Goal: Information Seeking & Learning: Learn about a topic

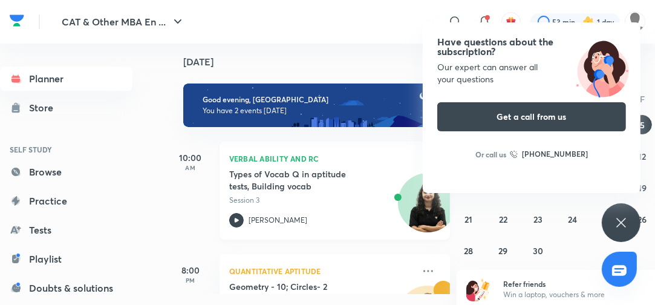
scroll to position [15, 0]
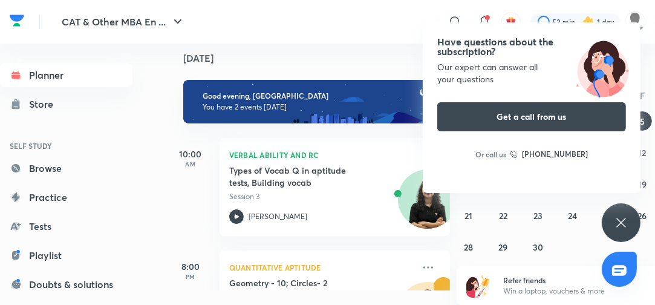
click at [547, 87] on div "Have questions about the subscription? Our expert can answer all your questions…" at bounding box center [532, 107] width 218 height 171
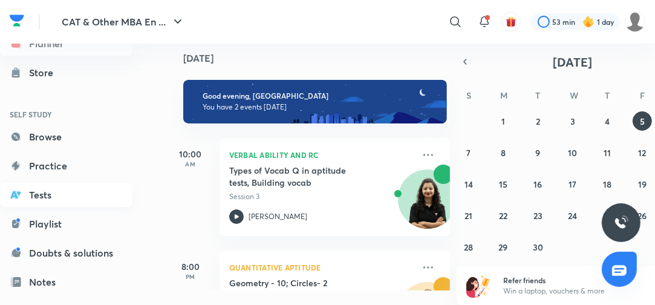
scroll to position [48, 0]
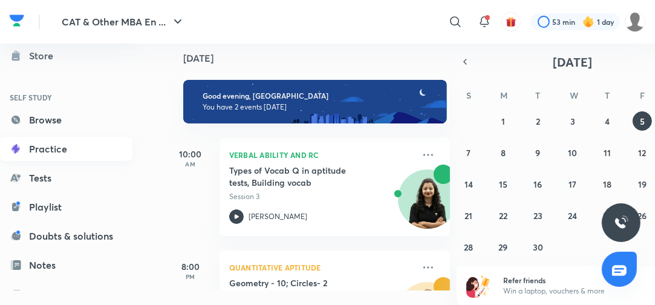
click at [44, 140] on link "Practice" at bounding box center [66, 149] width 132 height 24
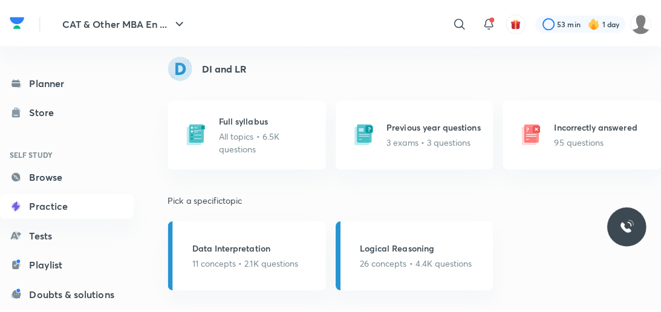
scroll to position [774, 0]
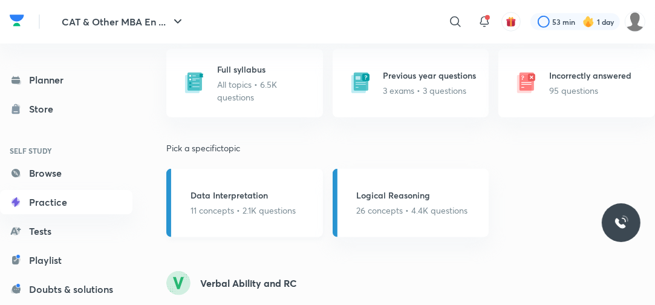
click at [257, 196] on h5 "Data Interpretation" at bounding box center [243, 195] width 105 height 13
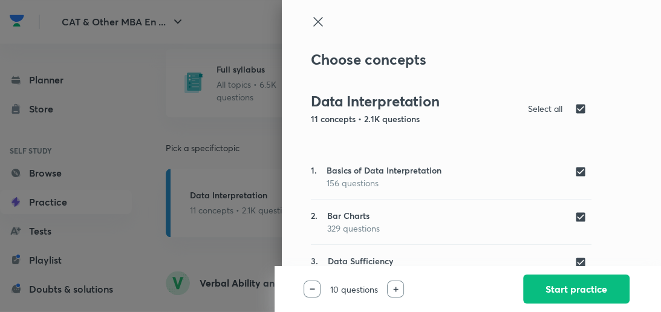
click at [575, 107] on input "checkbox" at bounding box center [583, 108] width 17 height 13
checkbox input "false"
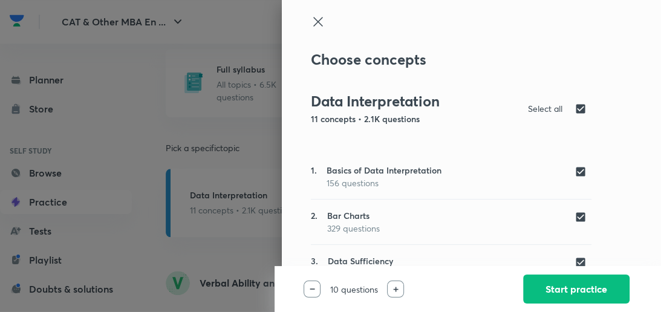
checkbox input "false"
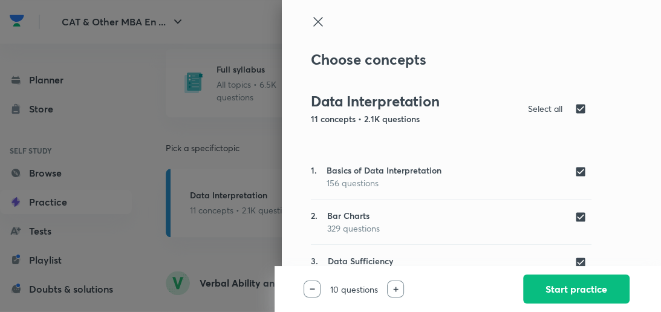
checkbox input "false"
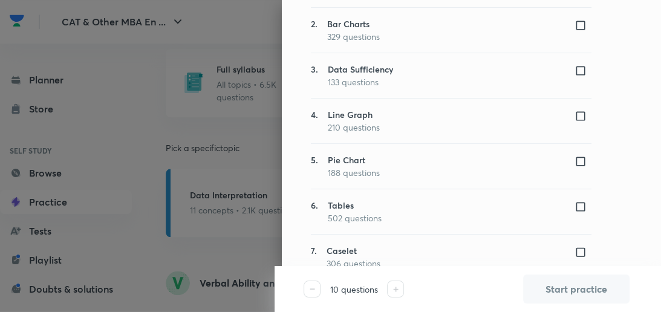
scroll to position [194, 0]
click at [575, 67] on input "checkbox" at bounding box center [583, 69] width 17 height 12
checkbox input "true"
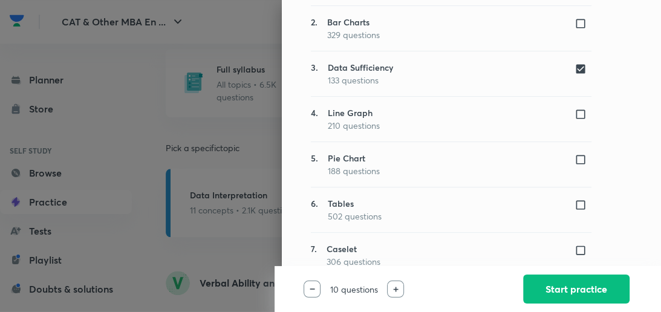
click at [575, 116] on input "checkbox" at bounding box center [583, 114] width 17 height 12
checkbox input "true"
click at [576, 21] on input "checkbox" at bounding box center [583, 24] width 17 height 12
checkbox input "true"
click at [571, 286] on button "Start practice" at bounding box center [576, 287] width 106 height 29
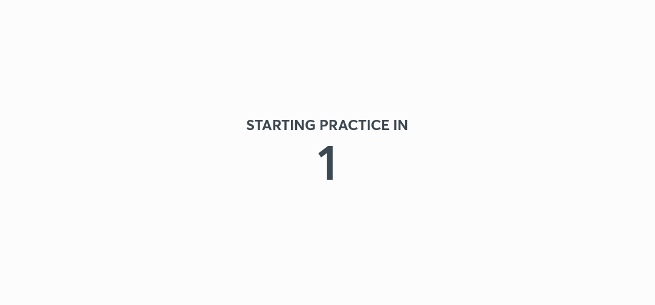
scroll to position [327, 0]
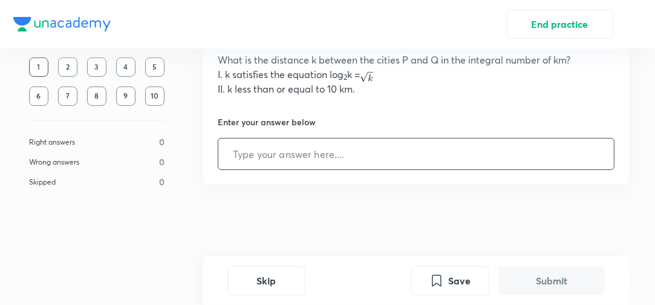
click at [385, 162] on input "text" at bounding box center [416, 154] width 396 height 31
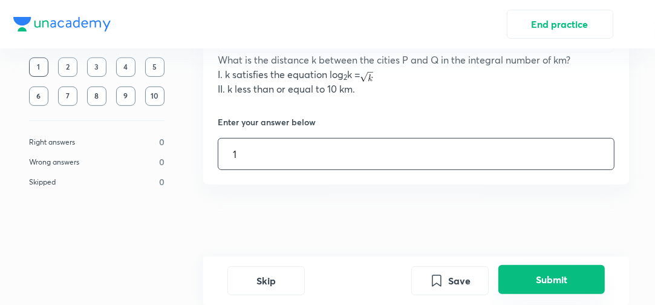
type input "1"
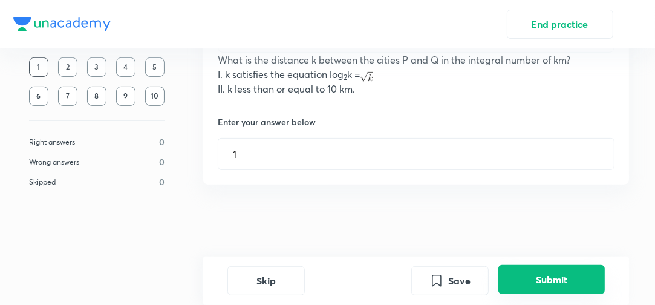
click at [535, 280] on button "Submit" at bounding box center [551, 279] width 106 height 29
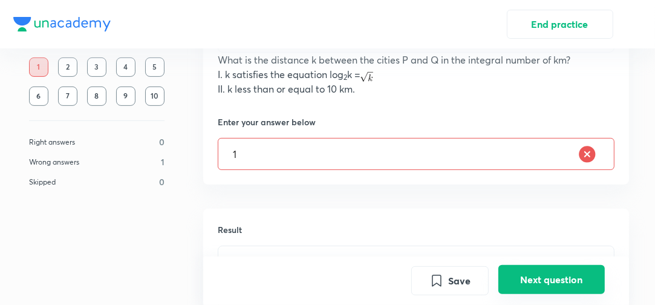
scroll to position [535, 0]
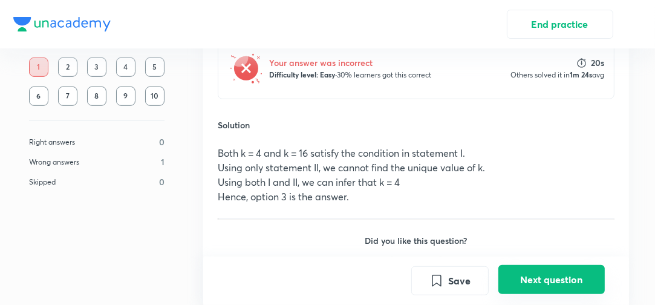
click at [537, 278] on button "Next question" at bounding box center [551, 279] width 106 height 29
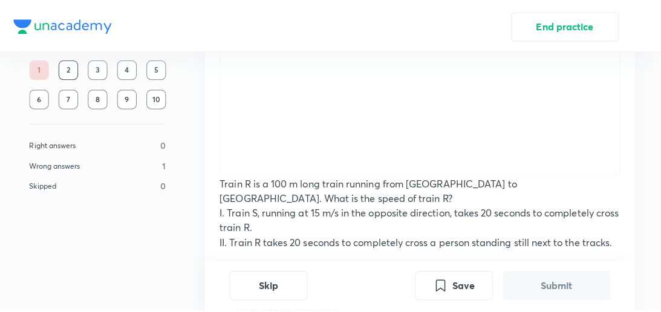
scroll to position [290, 0]
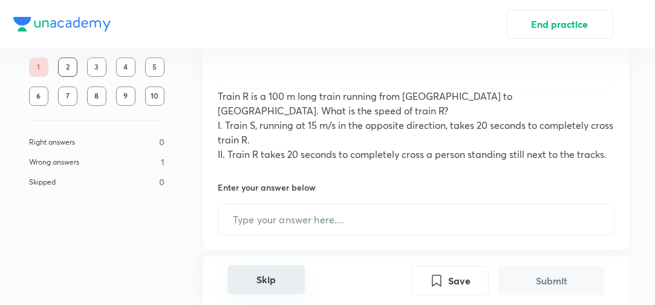
click at [289, 287] on button "Skip" at bounding box center [265, 279] width 77 height 29
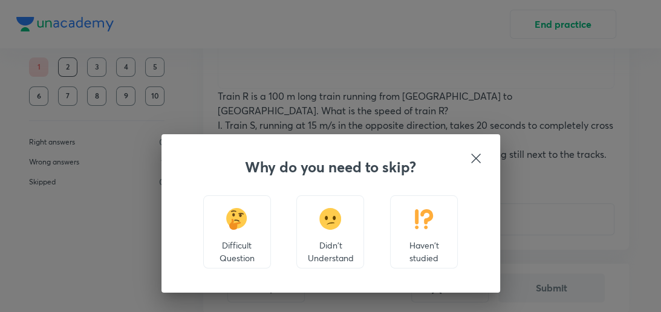
click at [334, 234] on div "Didn't Understand" at bounding box center [330, 231] width 68 height 73
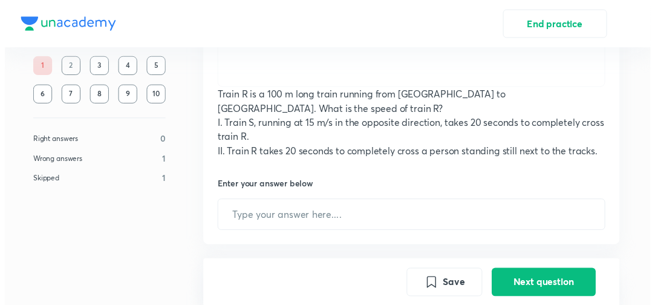
scroll to position [549, 0]
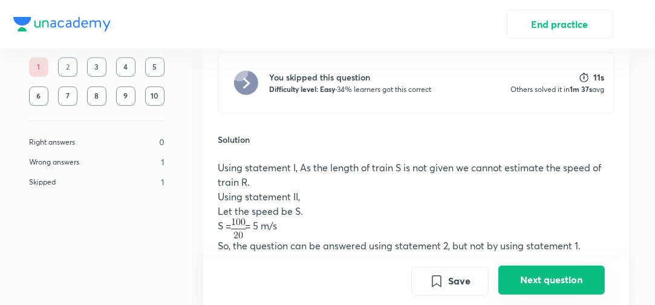
click at [527, 278] on button "Next question" at bounding box center [551, 279] width 106 height 29
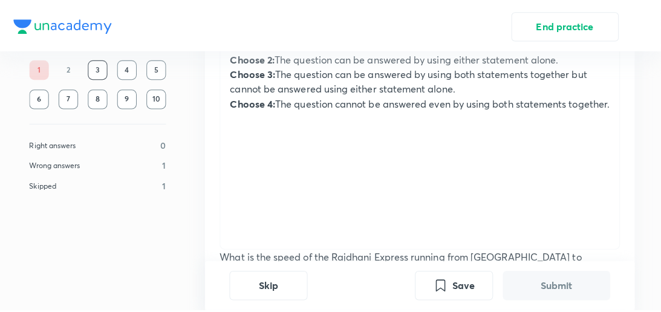
scroll to position [0, 0]
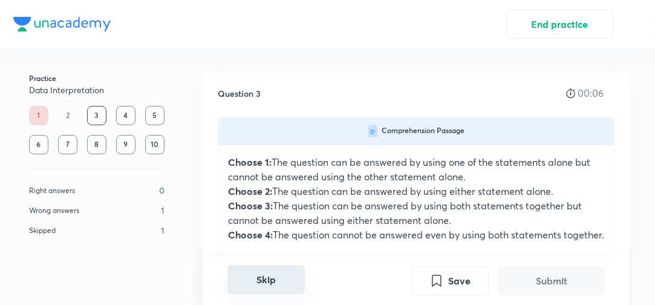
click at [259, 283] on button "Skip" at bounding box center [265, 279] width 77 height 29
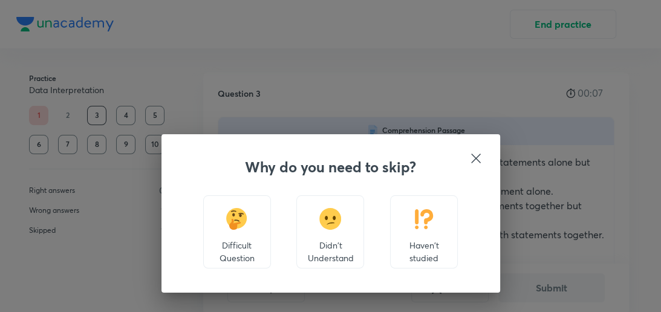
click at [414, 243] on p "Haven't studied" at bounding box center [423, 251] width 47 height 25
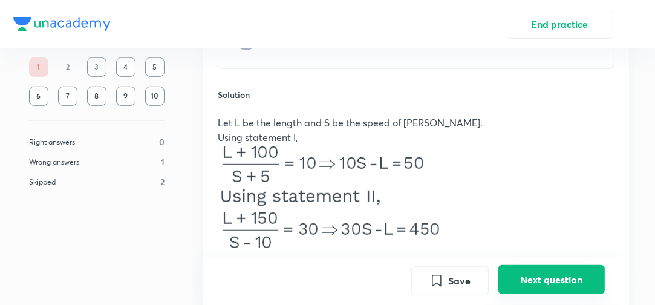
scroll to position [549, 0]
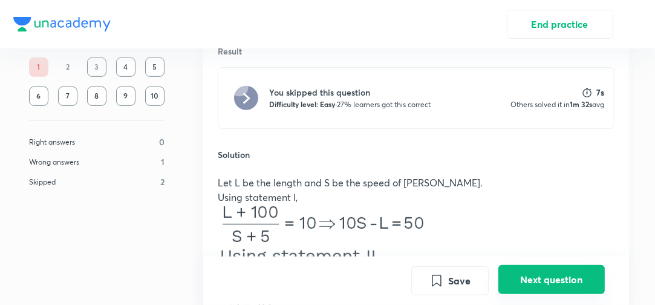
click at [525, 275] on button "Next question" at bounding box center [551, 279] width 106 height 29
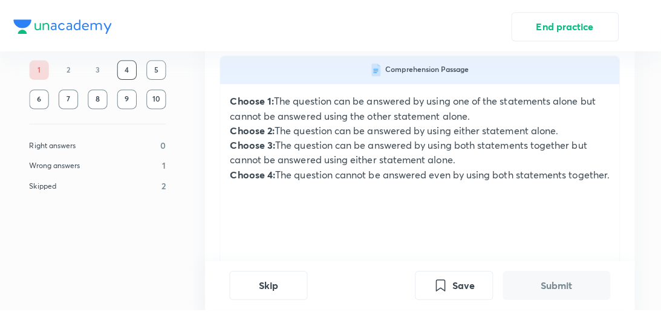
scroll to position [242, 0]
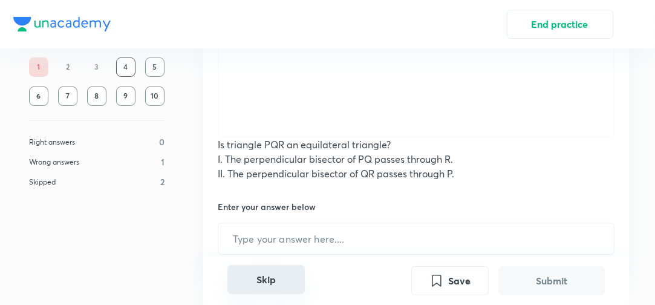
click at [263, 278] on button "Skip" at bounding box center [265, 279] width 77 height 29
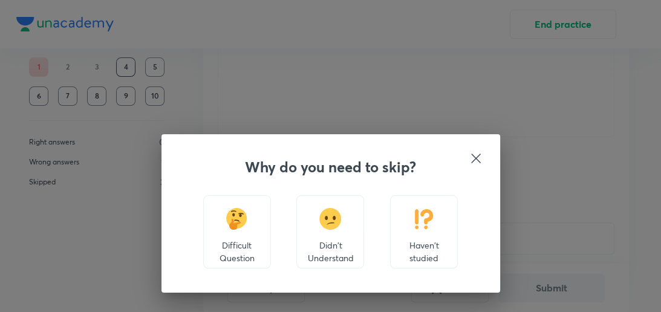
click at [422, 239] on p "Haven't studied" at bounding box center [423, 251] width 47 height 25
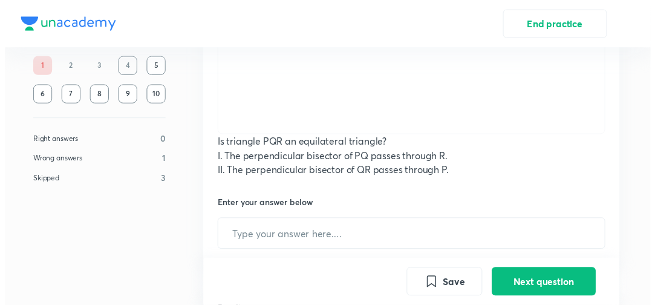
scroll to position [535, 0]
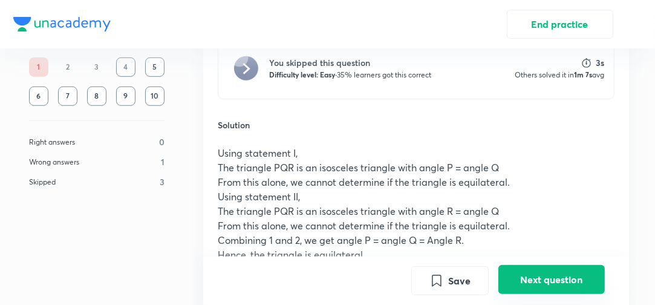
click at [550, 284] on button "Next question" at bounding box center [551, 279] width 106 height 29
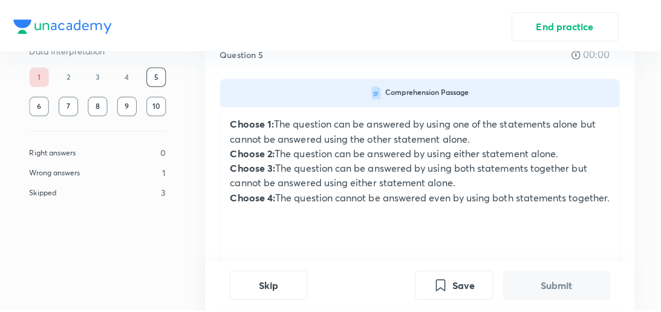
scroll to position [97, 0]
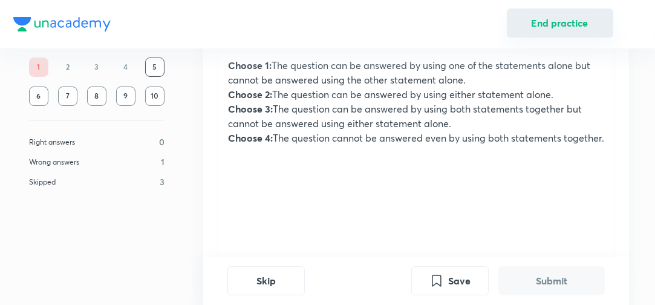
click at [524, 27] on button "End practice" at bounding box center [560, 22] width 106 height 29
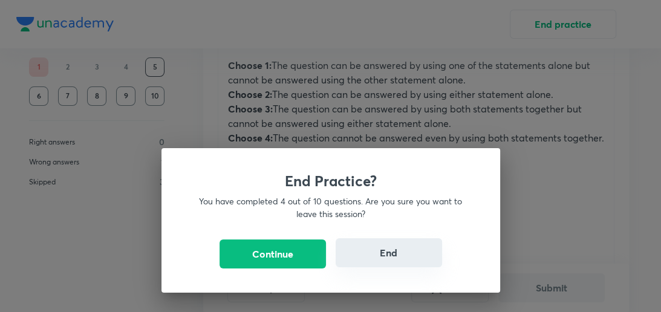
click at [382, 262] on button "End" at bounding box center [389, 252] width 106 height 29
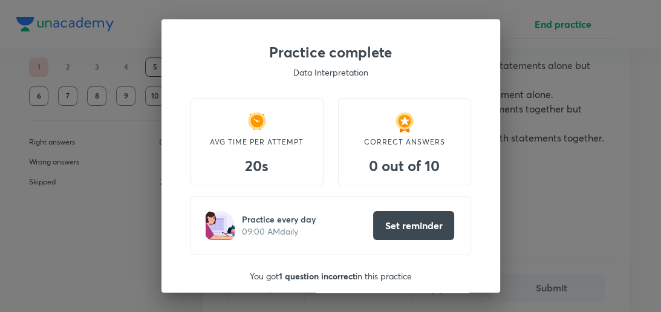
click at [549, 202] on div "Practice complete Data Interpretation AVG TIME PER ATTEMPT 20s CORRECT ANSWERS …" at bounding box center [330, 156] width 661 height 312
click at [465, 60] on h3 "Practice complete" at bounding box center [331, 53] width 281 height 18
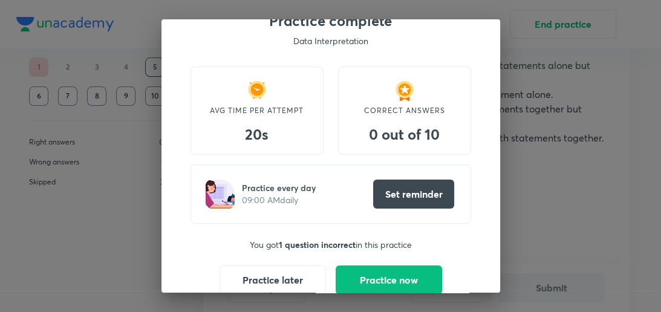
scroll to position [57, 0]
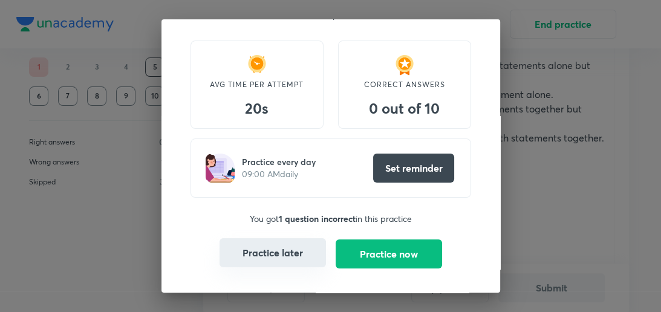
click at [305, 252] on button "Practice later" at bounding box center [273, 252] width 106 height 29
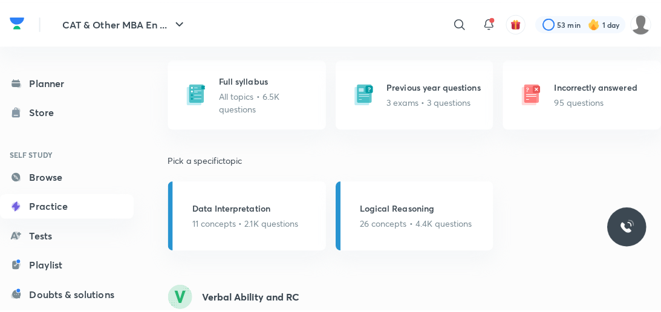
scroll to position [871, 0]
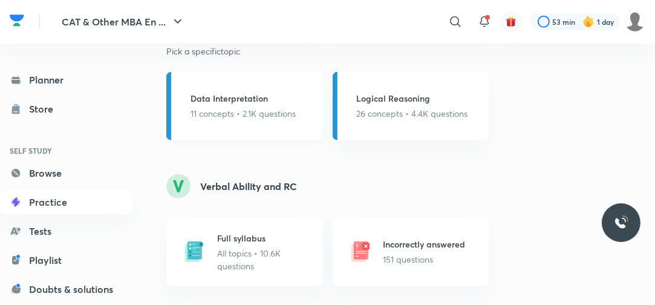
click at [250, 116] on p "11 concepts • 2.1K questions" at bounding box center [243, 113] width 105 height 13
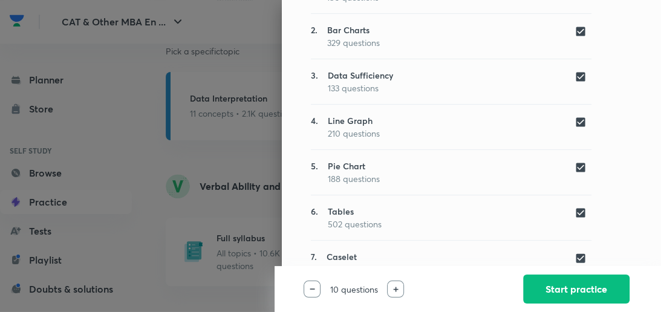
scroll to position [242, 0]
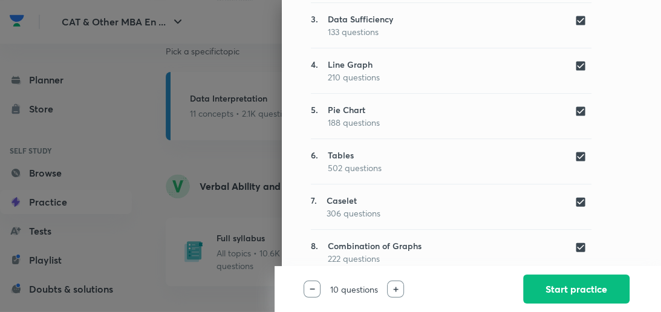
click at [575, 70] on input "checkbox" at bounding box center [583, 66] width 17 height 12
checkbox input "false"
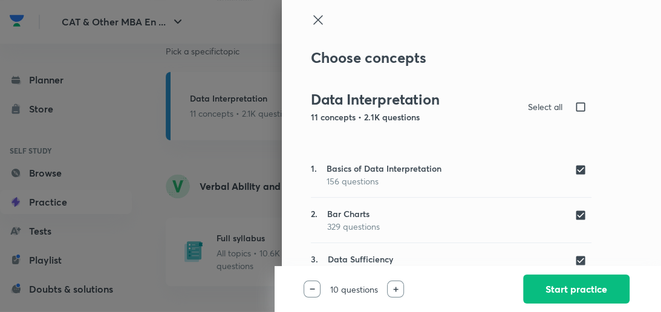
scroll to position [0, 0]
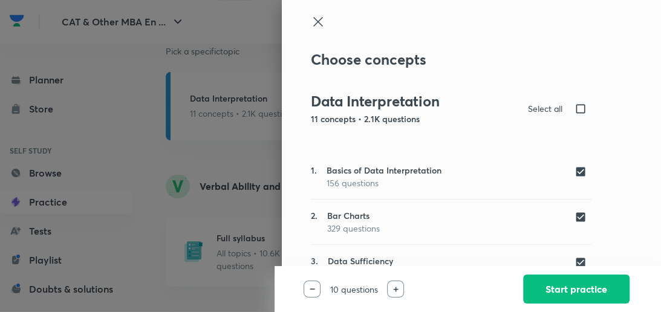
click at [575, 108] on input "checkbox" at bounding box center [583, 108] width 17 height 13
checkbox input "true"
click at [575, 108] on input "checkbox" at bounding box center [583, 108] width 17 height 13
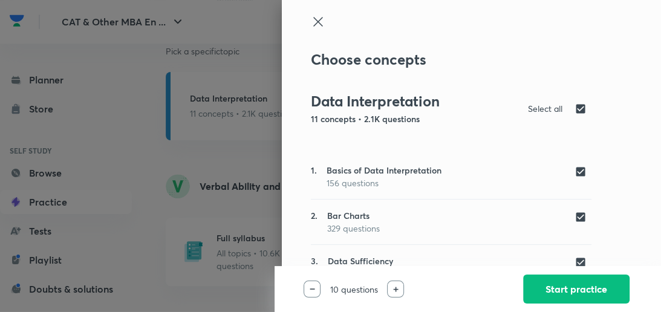
checkbox input "false"
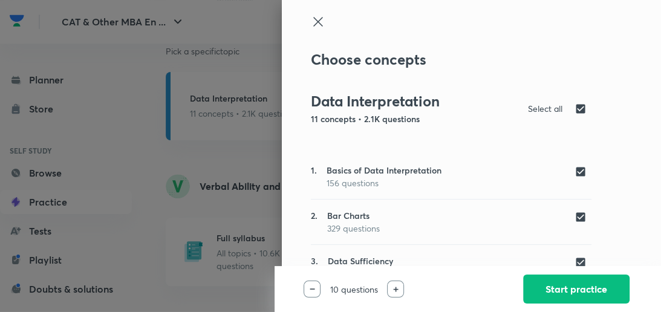
checkbox input "false"
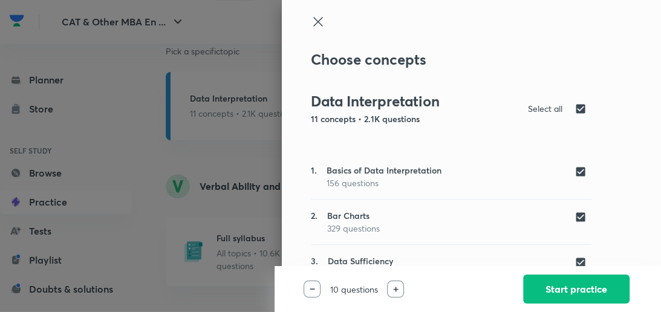
checkbox input "false"
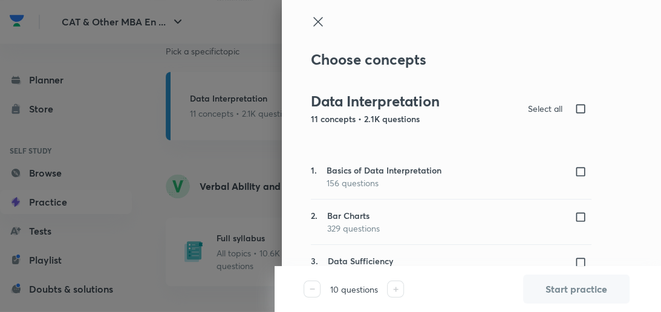
click at [575, 175] on input "checkbox" at bounding box center [583, 172] width 17 height 12
checkbox input "true"
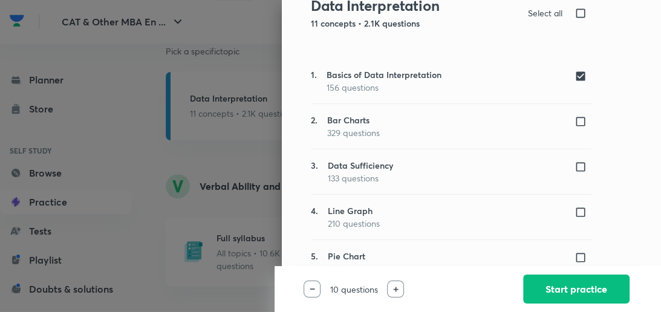
scroll to position [97, 0]
click at [557, 121] on div "2. Bar Charts 329 questions" at bounding box center [451, 125] width 281 height 25
click at [576, 120] on input "checkbox" at bounding box center [583, 120] width 17 height 12
checkbox input "true"
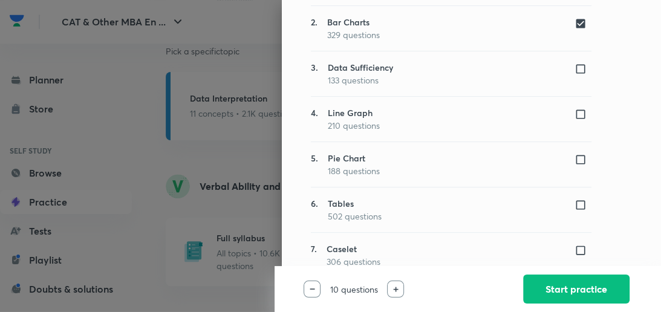
click at [575, 116] on input "checkbox" at bounding box center [583, 114] width 17 height 12
checkbox input "true"
click at [575, 160] on input "checkbox" at bounding box center [583, 160] width 17 height 12
checkbox input "true"
click at [575, 201] on input "checkbox" at bounding box center [583, 205] width 17 height 12
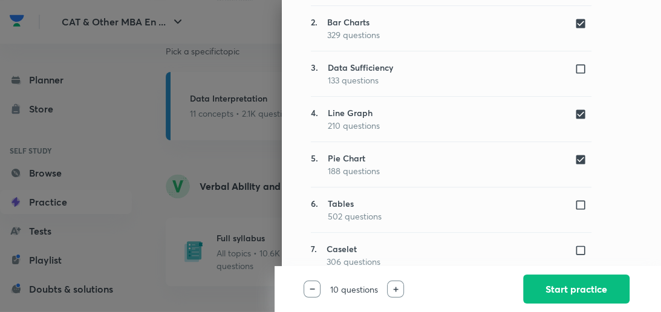
checkbox input "true"
click at [602, 281] on button "Start practice" at bounding box center [576, 287] width 106 height 29
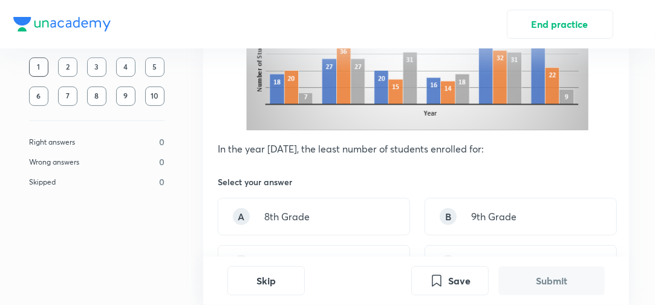
scroll to position [290, 0]
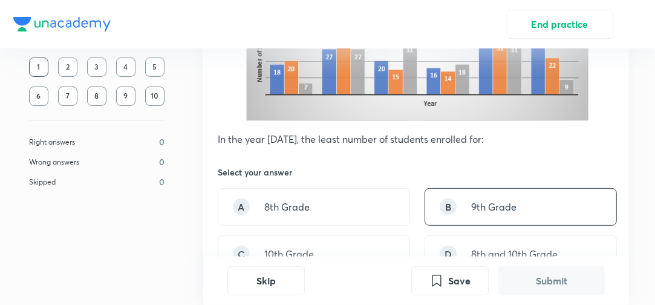
click at [459, 205] on div "B 9th Grade" at bounding box center [521, 207] width 192 height 38
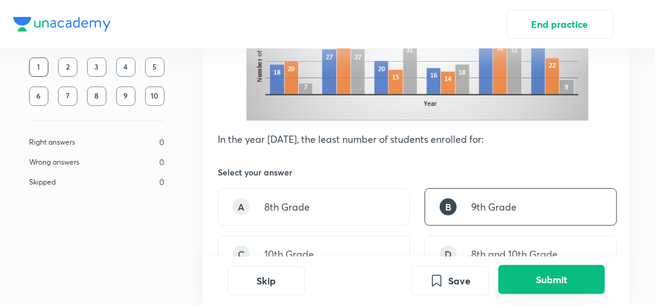
click at [517, 274] on button "Submit" at bounding box center [551, 279] width 106 height 29
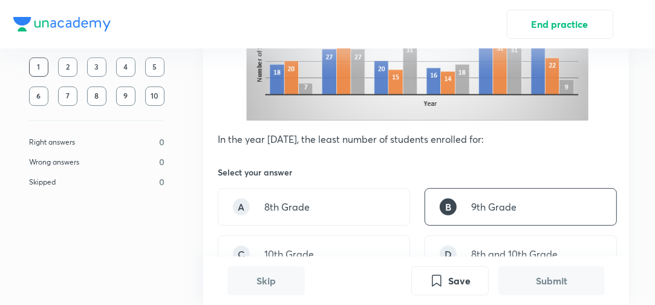
scroll to position [602, 0]
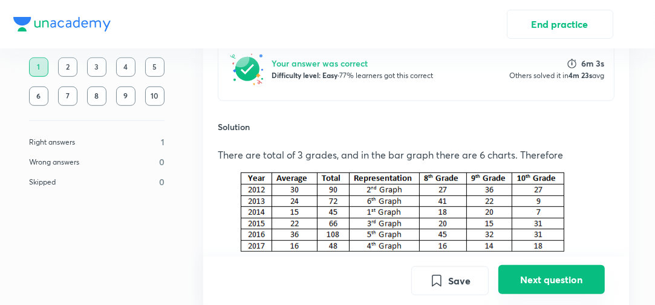
click at [528, 276] on button "Next question" at bounding box center [551, 279] width 106 height 29
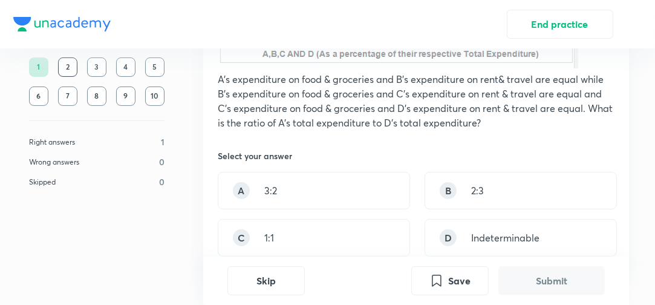
scroll to position [290, 0]
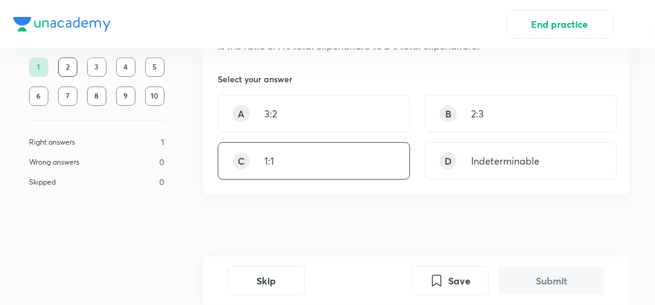
click at [304, 154] on div "C 1:1" at bounding box center [314, 161] width 192 height 38
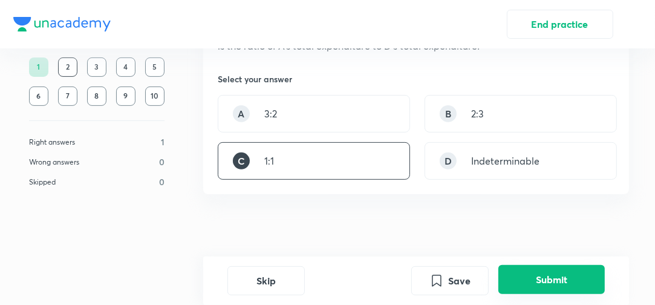
click at [563, 286] on button "Submit" at bounding box center [551, 279] width 106 height 29
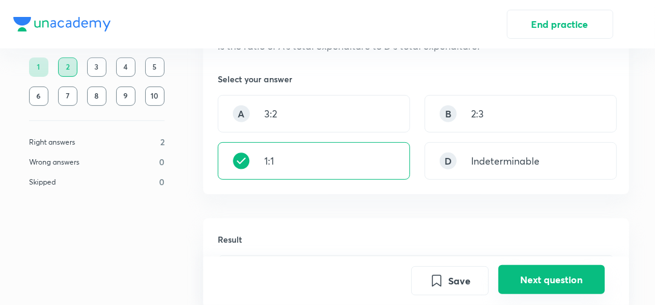
scroll to position [508, 0]
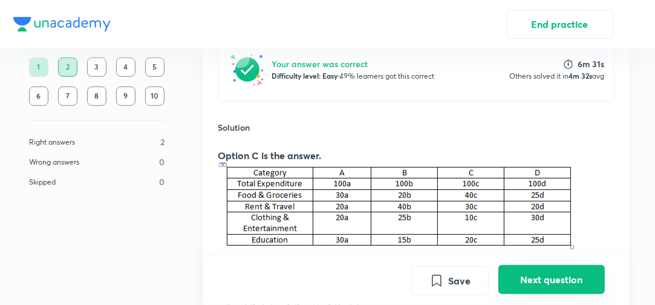
click at [538, 281] on button "Next question" at bounding box center [551, 279] width 106 height 29
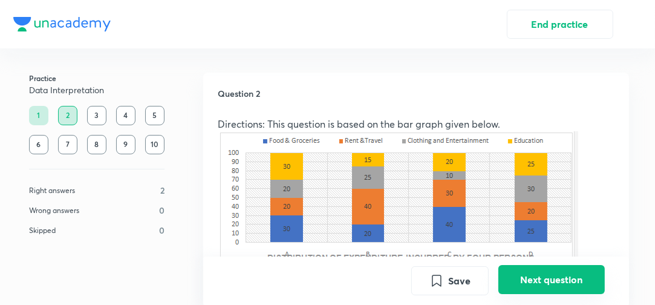
click at [538, 281] on button "Next question" at bounding box center [551, 279] width 106 height 29
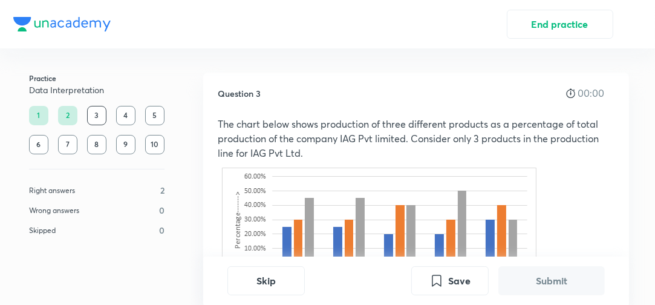
click at [538, 281] on button "Submit" at bounding box center [551, 280] width 106 height 29
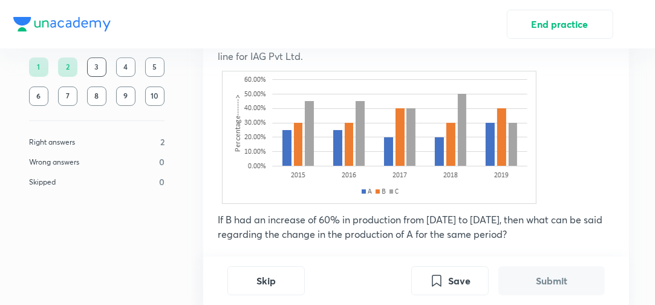
scroll to position [48, 0]
